Goal: Task Accomplishment & Management: Manage account settings

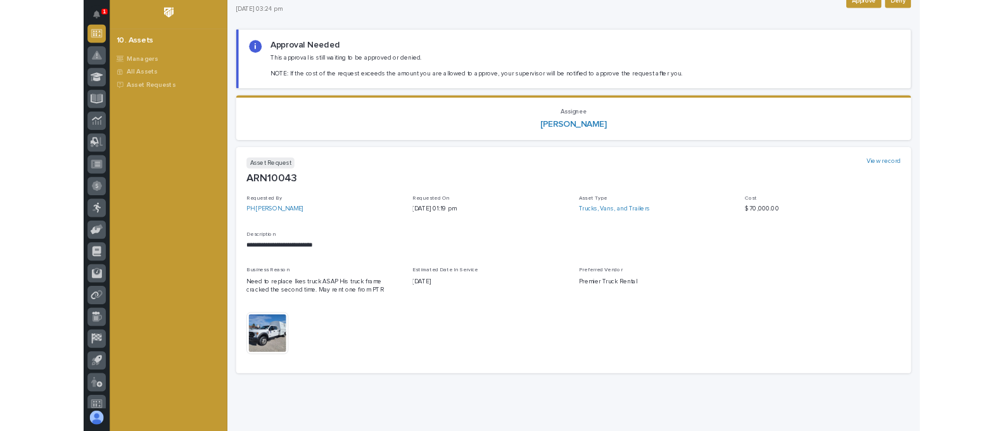
scroll to position [75, 0]
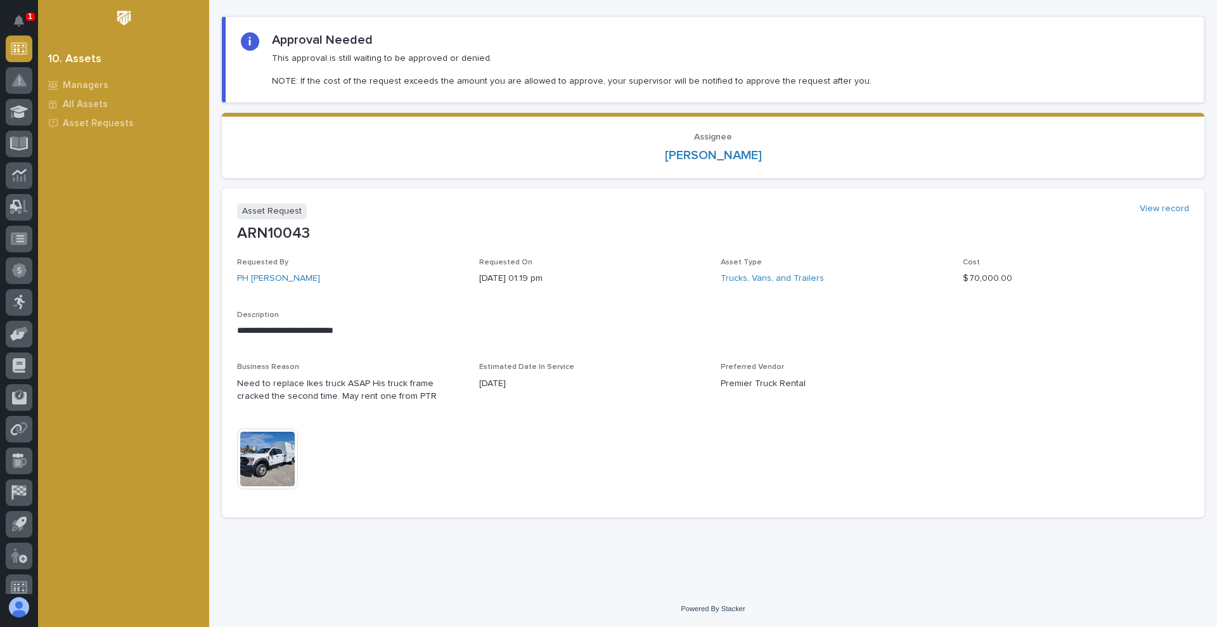
click at [264, 453] on img at bounding box center [267, 458] width 61 height 61
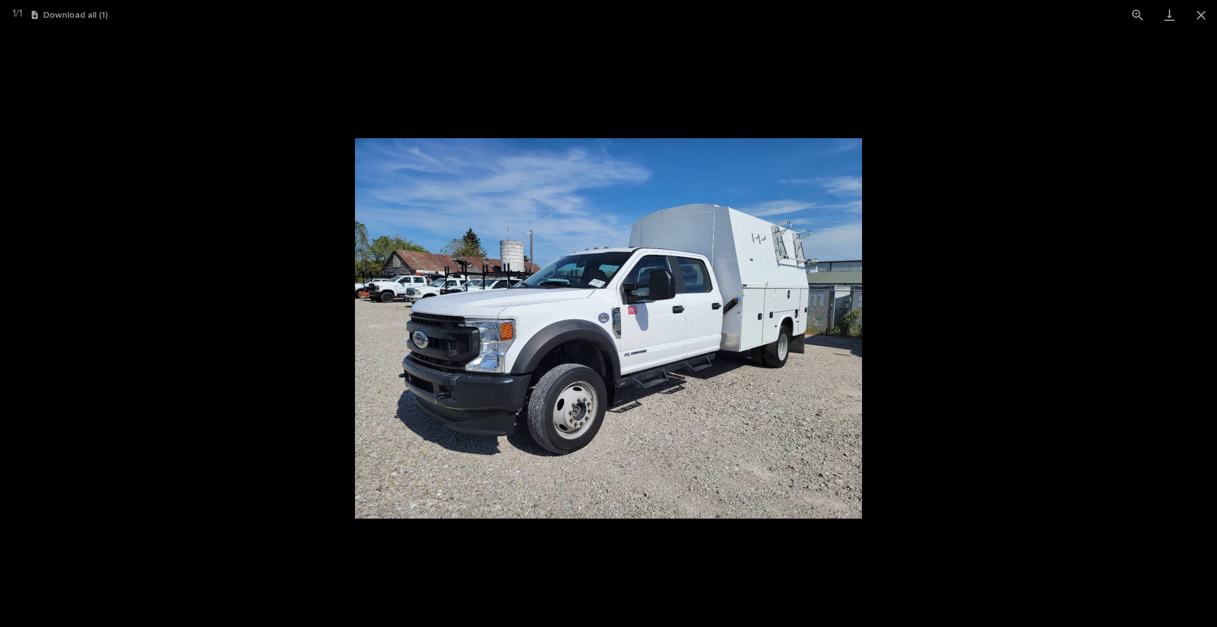
click at [277, 428] on picture at bounding box center [608, 328] width 1217 height 597
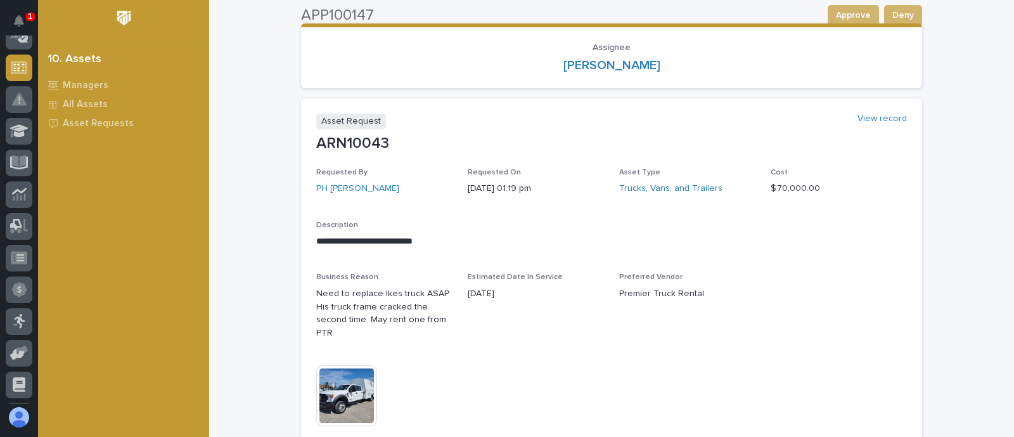
scroll to position [238, 0]
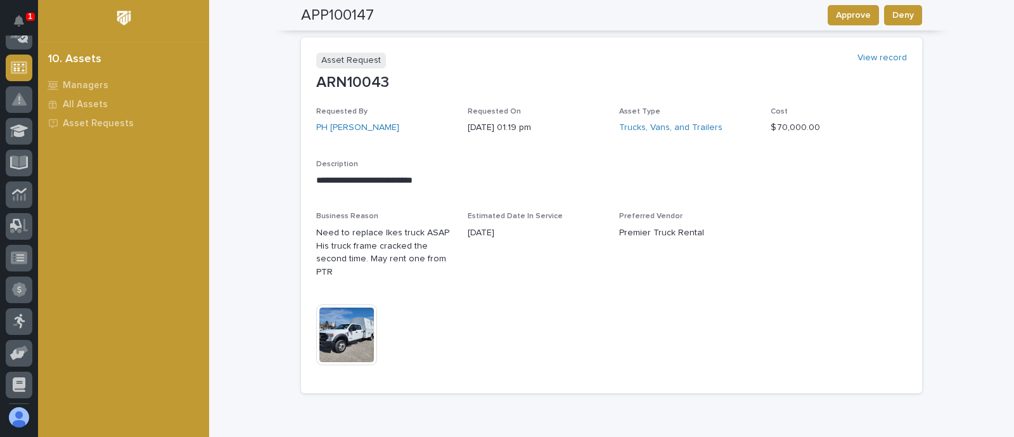
click at [343, 321] on img at bounding box center [346, 334] width 61 height 61
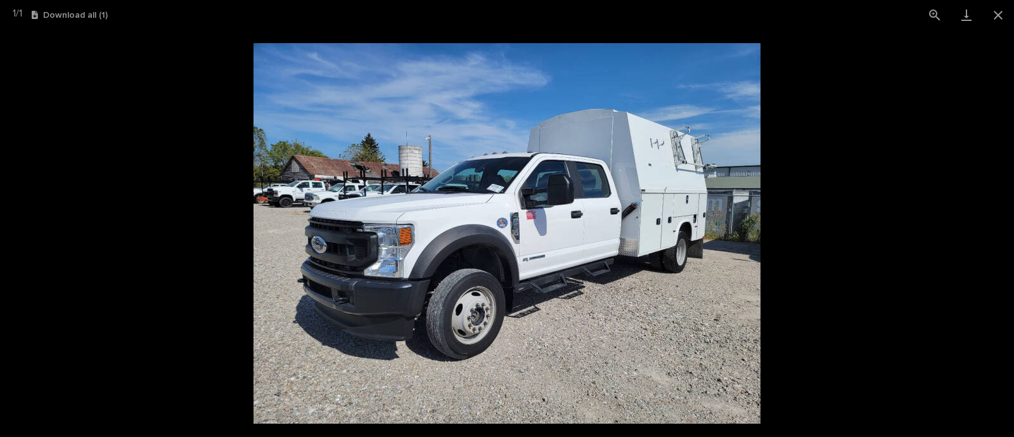
click at [844, 282] on picture at bounding box center [507, 233] width 1014 height 407
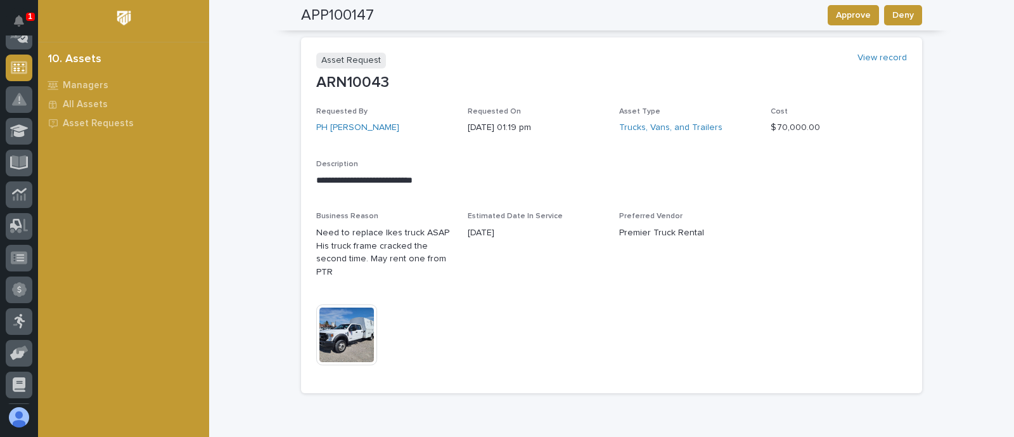
click at [367, 259] on p "Need to replace Ikes truck ASAP His truck frame cracked the second time. May re…" at bounding box center [384, 252] width 136 height 53
click at [366, 255] on p "Need to replace Ikes truck ASAP His truck frame cracked the second time. May re…" at bounding box center [384, 252] width 136 height 53
click at [352, 322] on img at bounding box center [346, 334] width 61 height 61
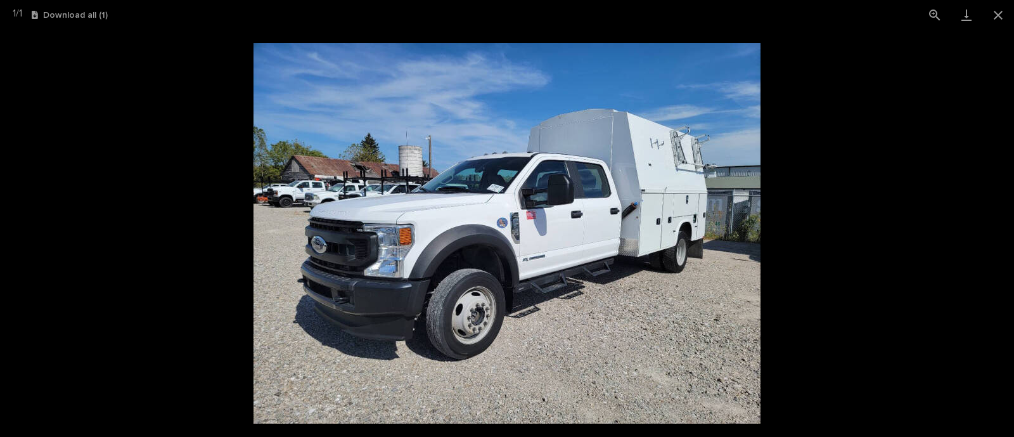
click at [831, 268] on picture at bounding box center [507, 233] width 1014 height 407
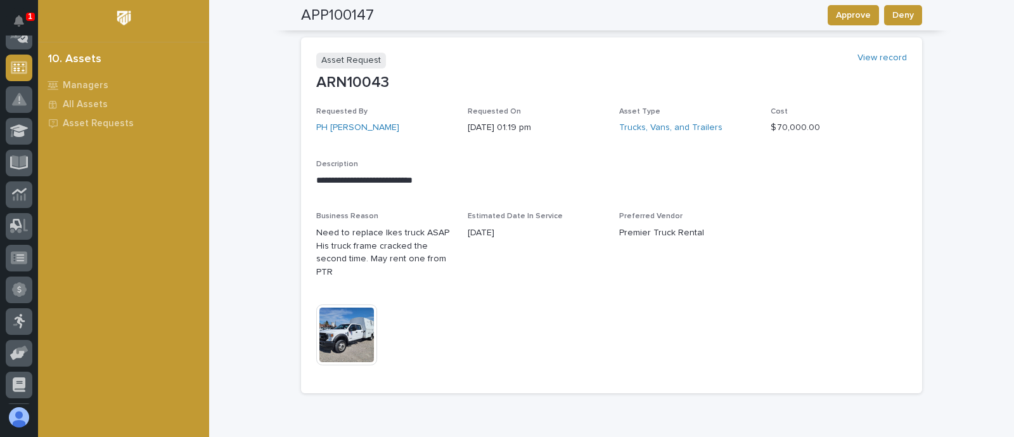
click at [428, 278] on p "Need to replace Ikes truck ASAP His truck frame cracked the second time. May re…" at bounding box center [384, 252] width 136 height 53
click at [363, 260] on p "Need to replace Ikes truck ASAP His truck frame cracked the second time. May re…" at bounding box center [384, 252] width 136 height 53
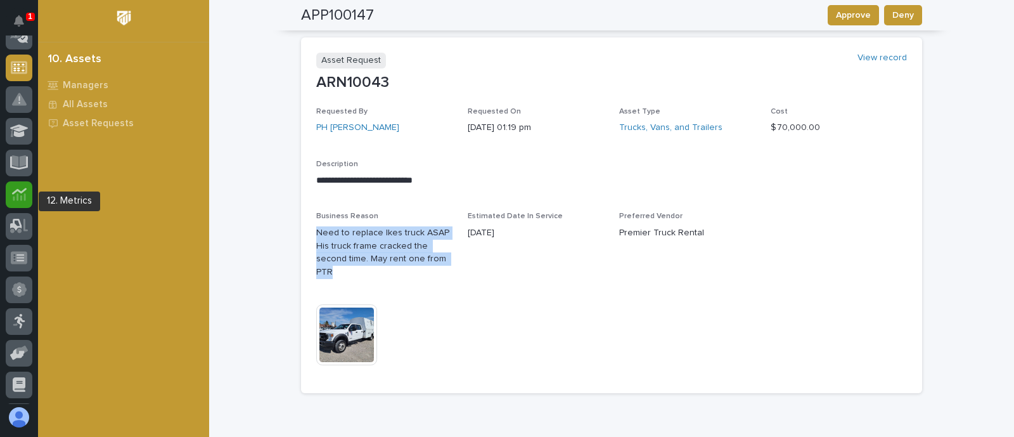
scroll to position [0, 0]
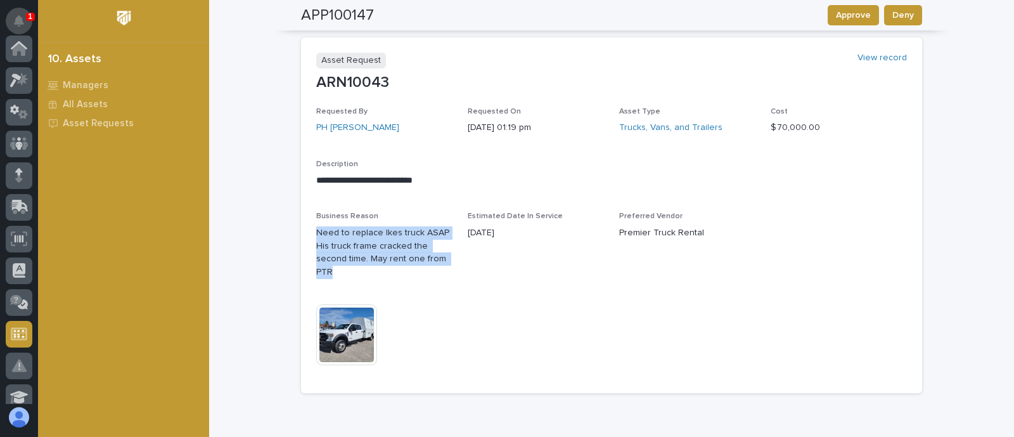
click at [18, 16] on icon "Notifications" at bounding box center [19, 20] width 10 height 11
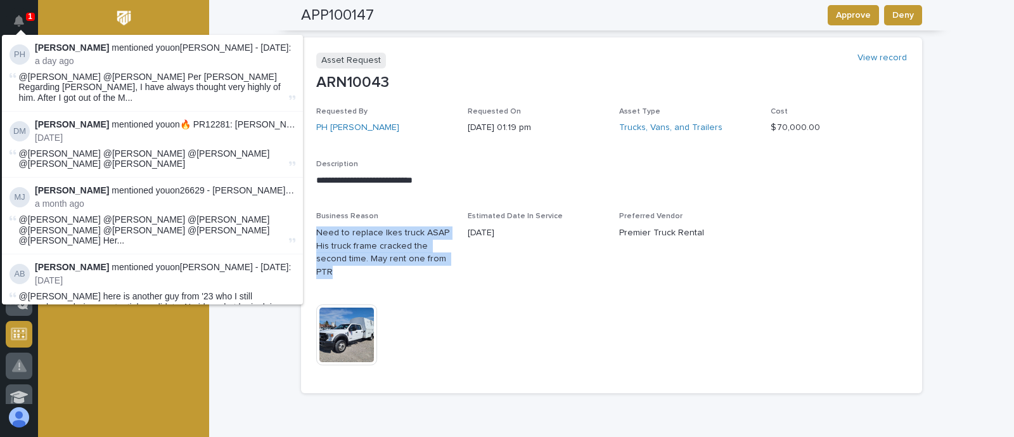
scroll to position [285, 0]
click at [17, 20] on icon "Notifications" at bounding box center [19, 20] width 10 height 11
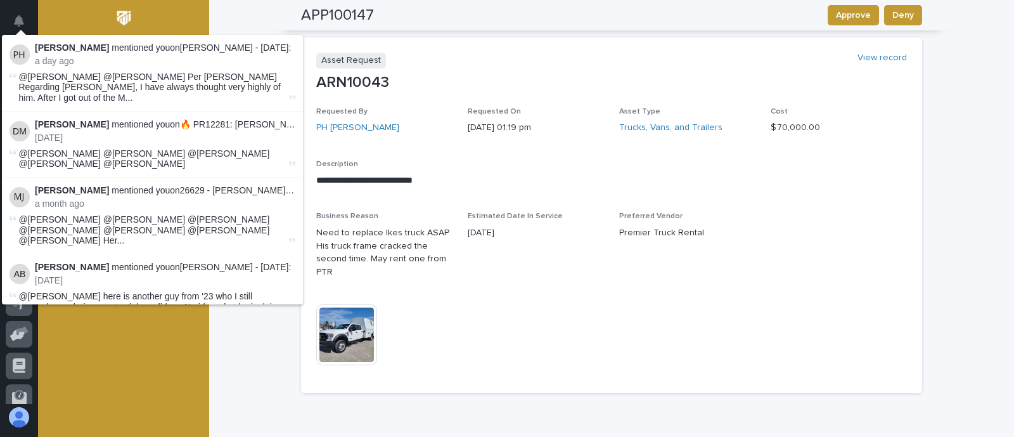
click at [236, 6] on div "**********" at bounding box center [611, 114] width 805 height 703
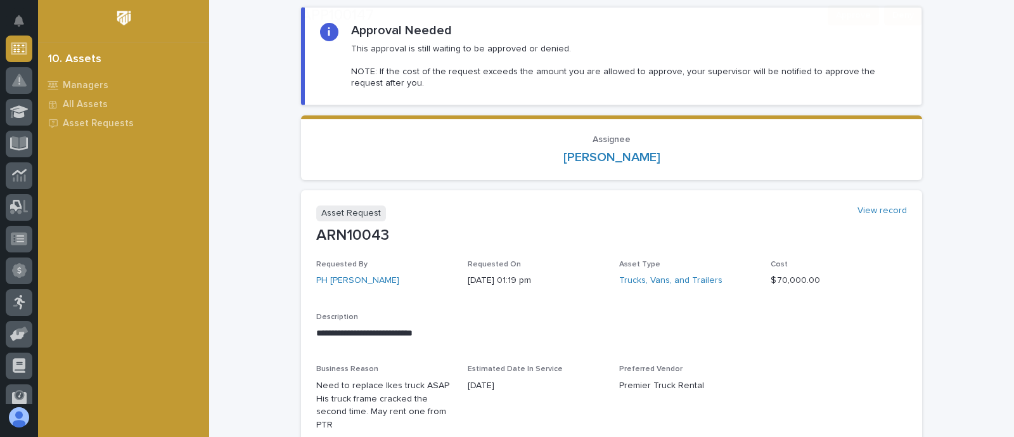
scroll to position [303, 0]
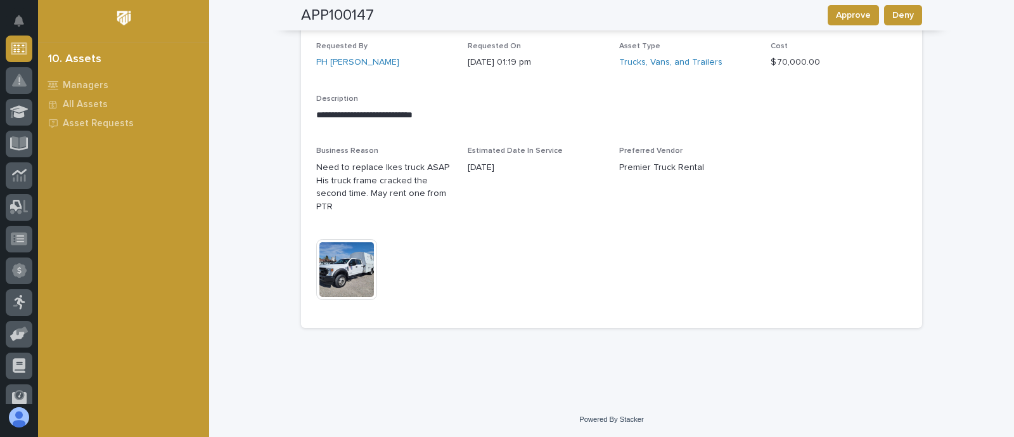
click at [355, 265] on img at bounding box center [346, 269] width 61 height 61
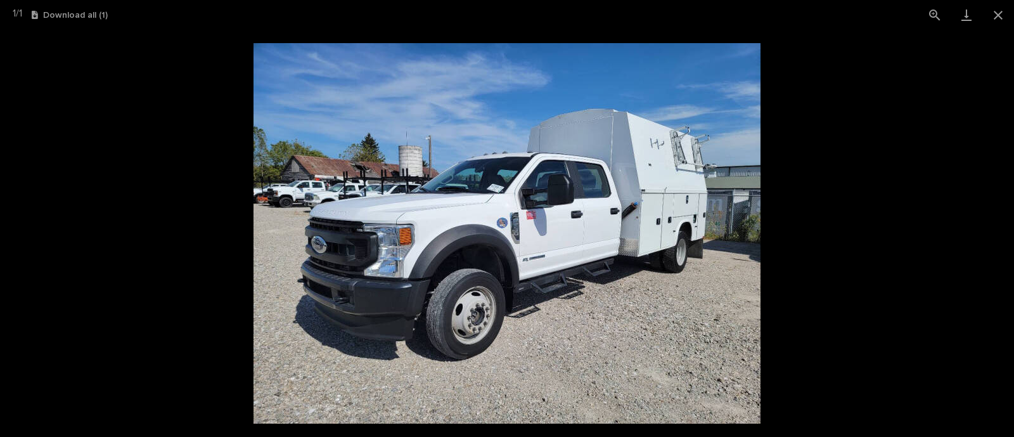
click at [789, 287] on picture at bounding box center [507, 233] width 1014 height 407
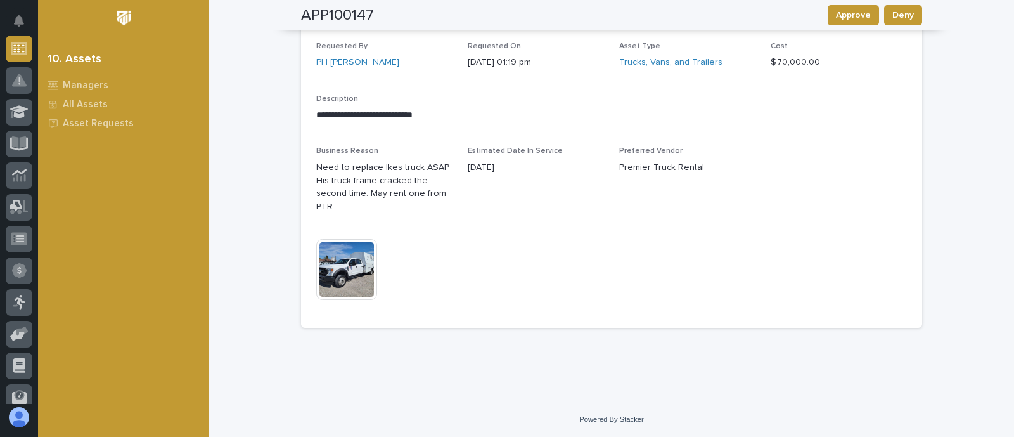
click at [360, 165] on p "Need to replace Ikes truck ASAP His truck frame cracked the second time. May re…" at bounding box center [384, 187] width 136 height 53
click at [373, 198] on p "Need to replace Ikes truck ASAP His truck frame cracked the second time. May re…" at bounding box center [384, 187] width 136 height 53
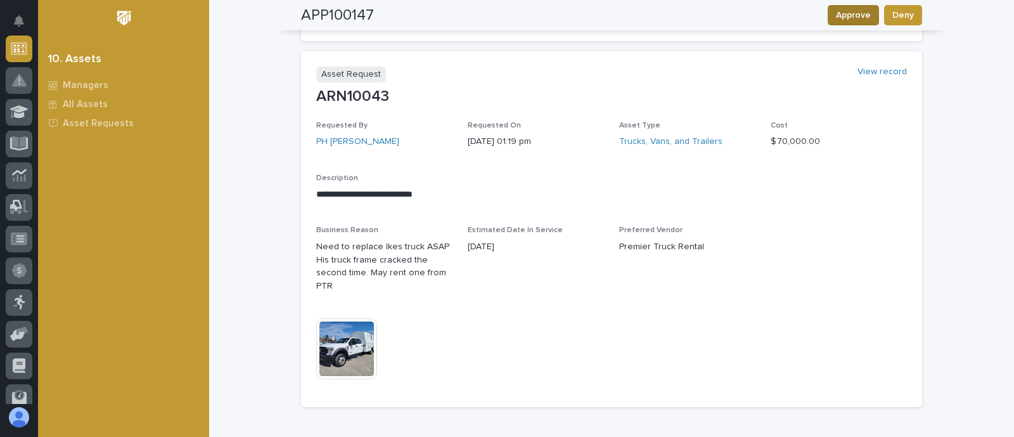
click at [840, 13] on span "Approve" at bounding box center [853, 15] width 35 height 15
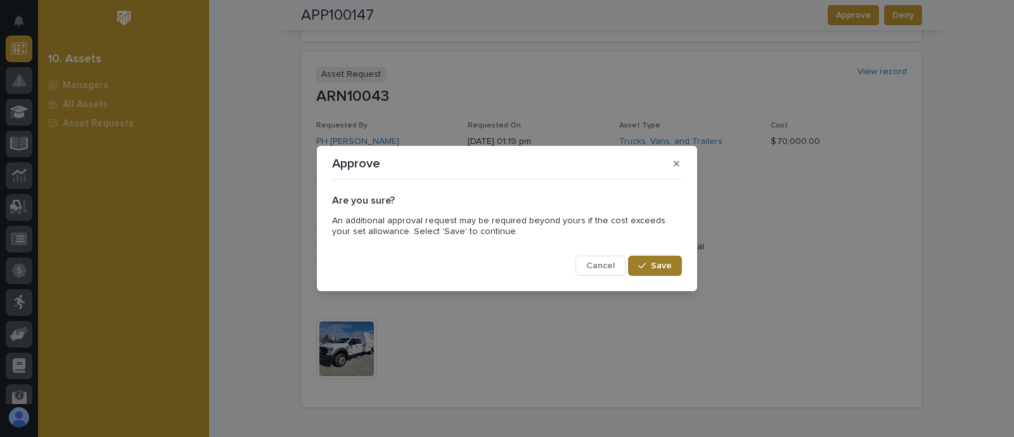
click at [660, 267] on span "Save" at bounding box center [661, 265] width 21 height 11
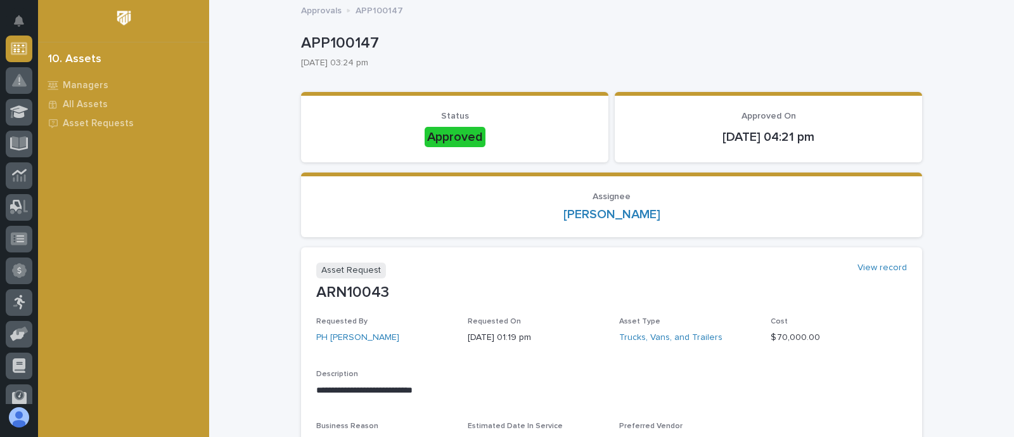
scroll to position [79, 0]
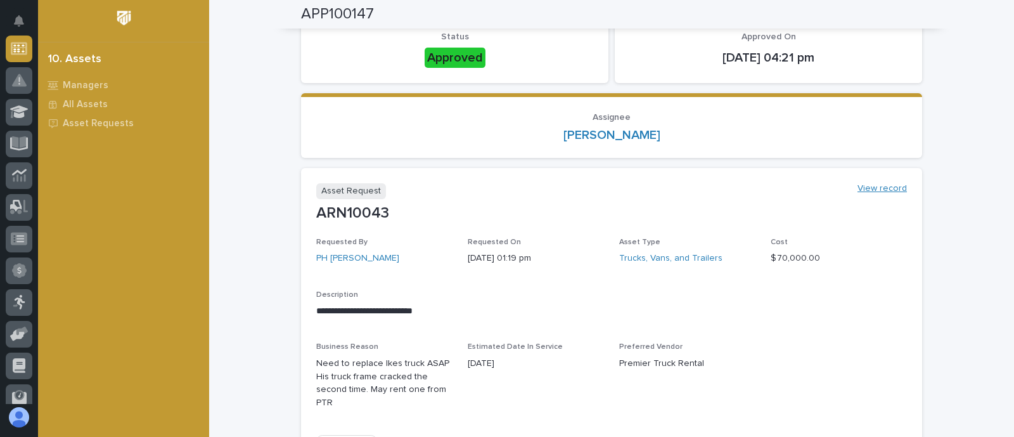
click at [891, 189] on link "View record" at bounding box center [881, 188] width 49 height 11
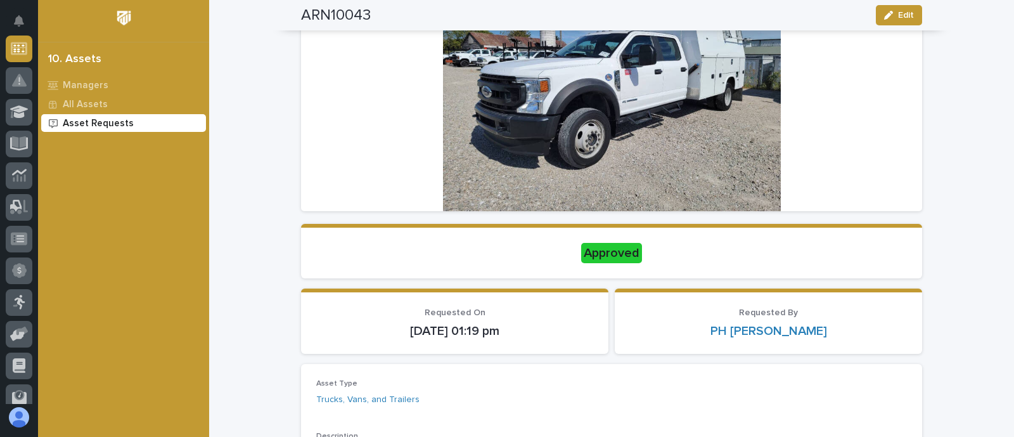
scroll to position [168, 0]
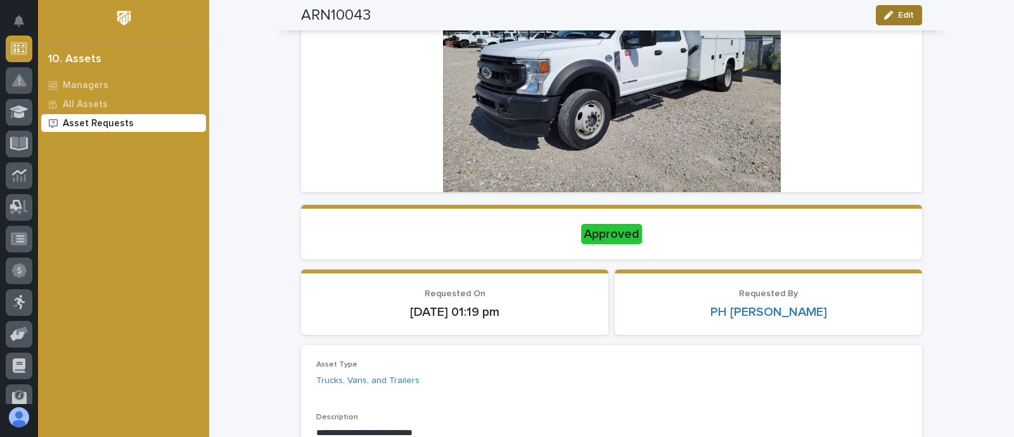
click at [910, 16] on button "Edit" at bounding box center [899, 15] width 46 height 20
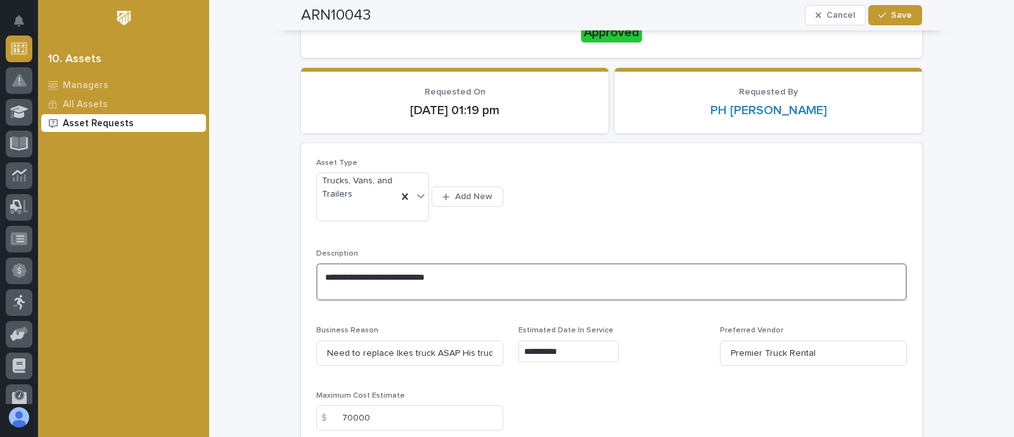
scroll to position [453, 0]
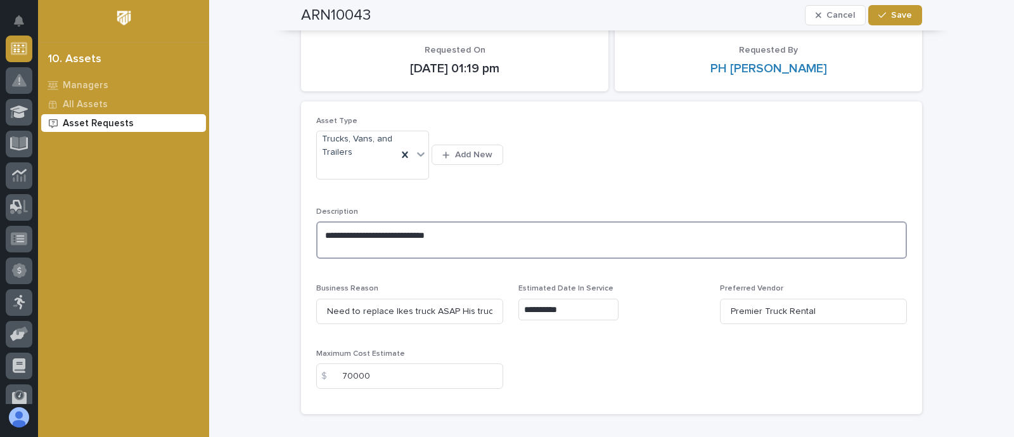
click at [425, 290] on div "**********" at bounding box center [611, 258] width 591 height 282
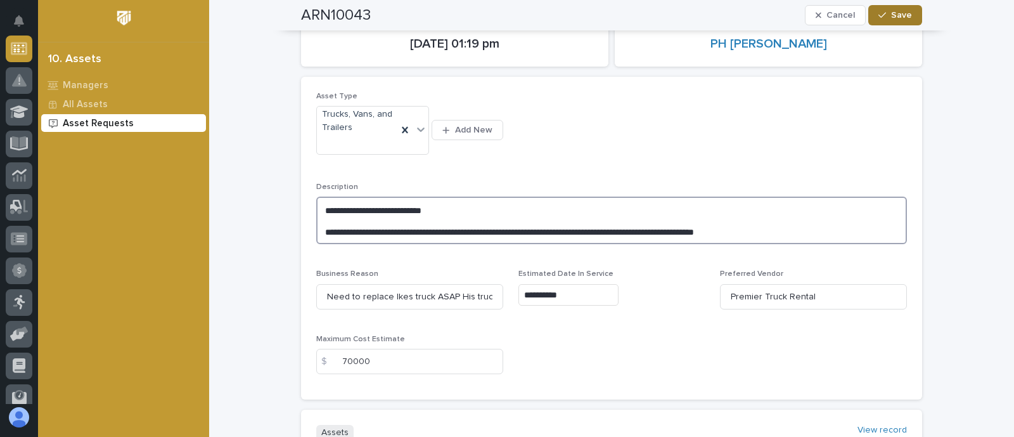
type textarea "**********"
click at [891, 16] on span "Save" at bounding box center [901, 15] width 21 height 11
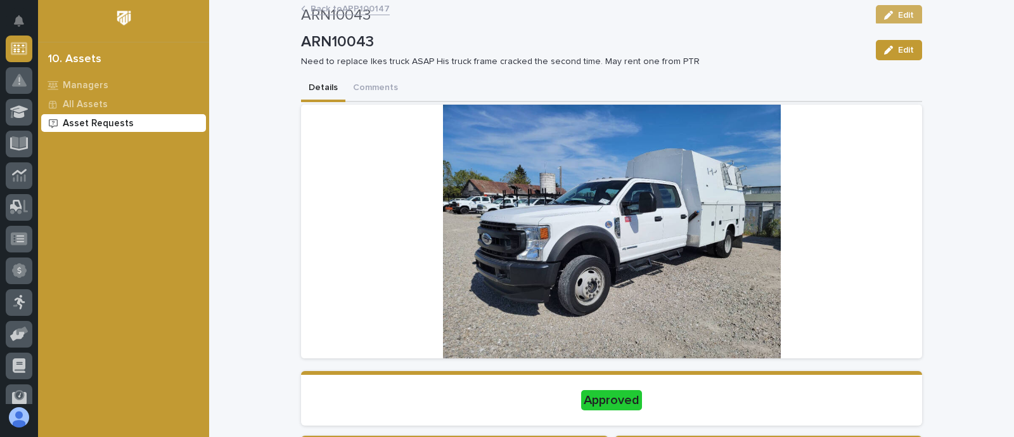
scroll to position [0, 0]
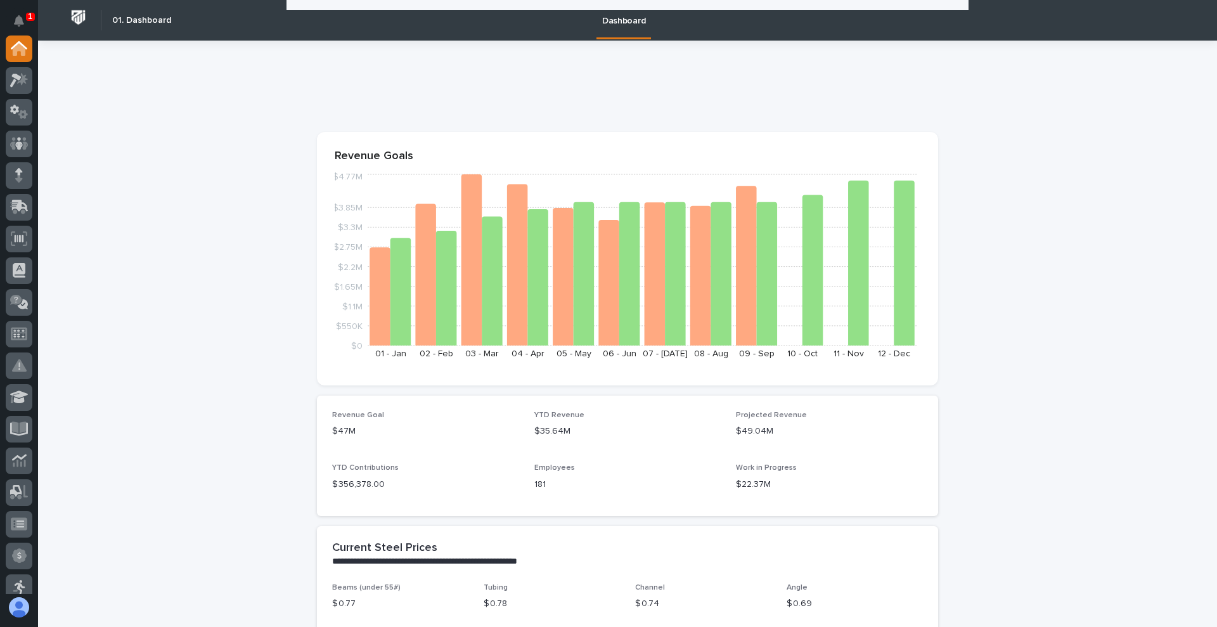
scroll to position [322, 0]
